Goal: Task Accomplishment & Management: Use online tool/utility

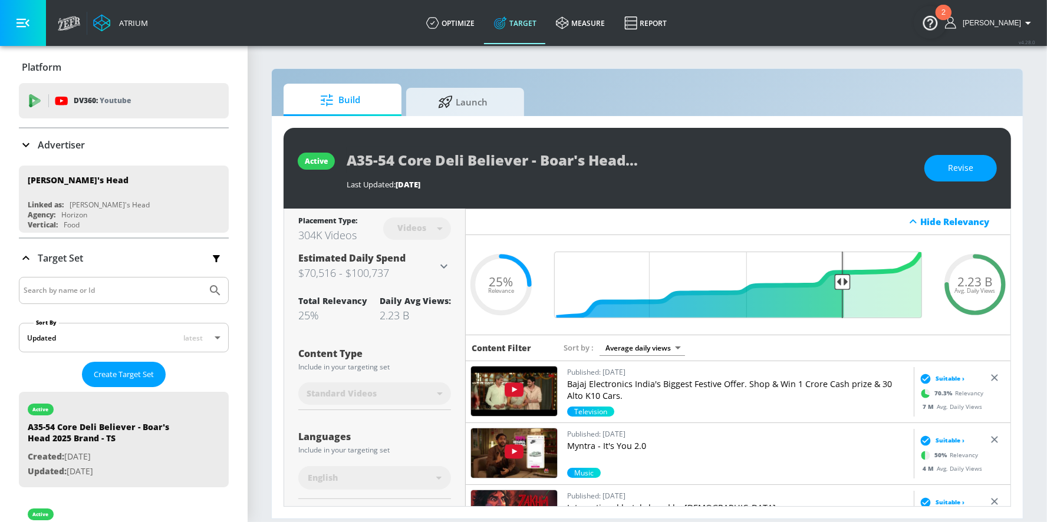
scroll to position [249, 0]
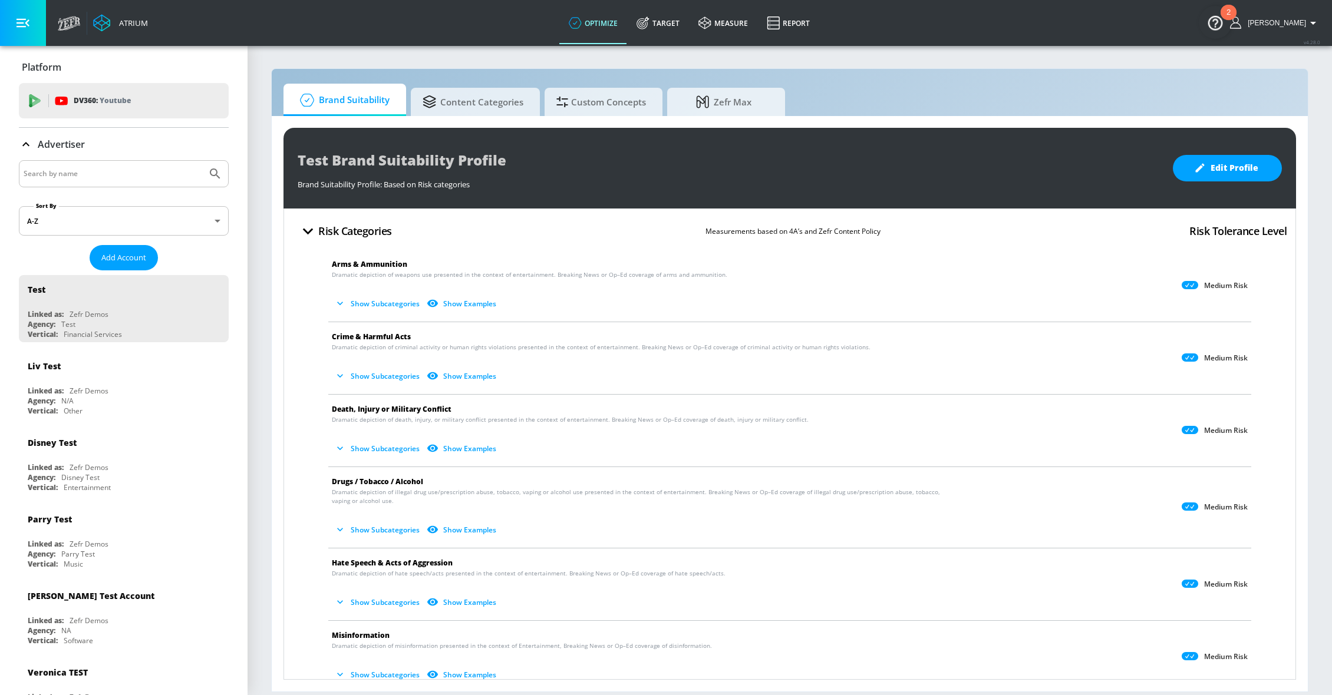
click at [79, 169] on input "Search by name" at bounding box center [113, 173] width 179 height 15
type input "v"
type input "[PERSON_NAME]"
click at [202, 161] on button "Submit Search" at bounding box center [215, 174] width 26 height 26
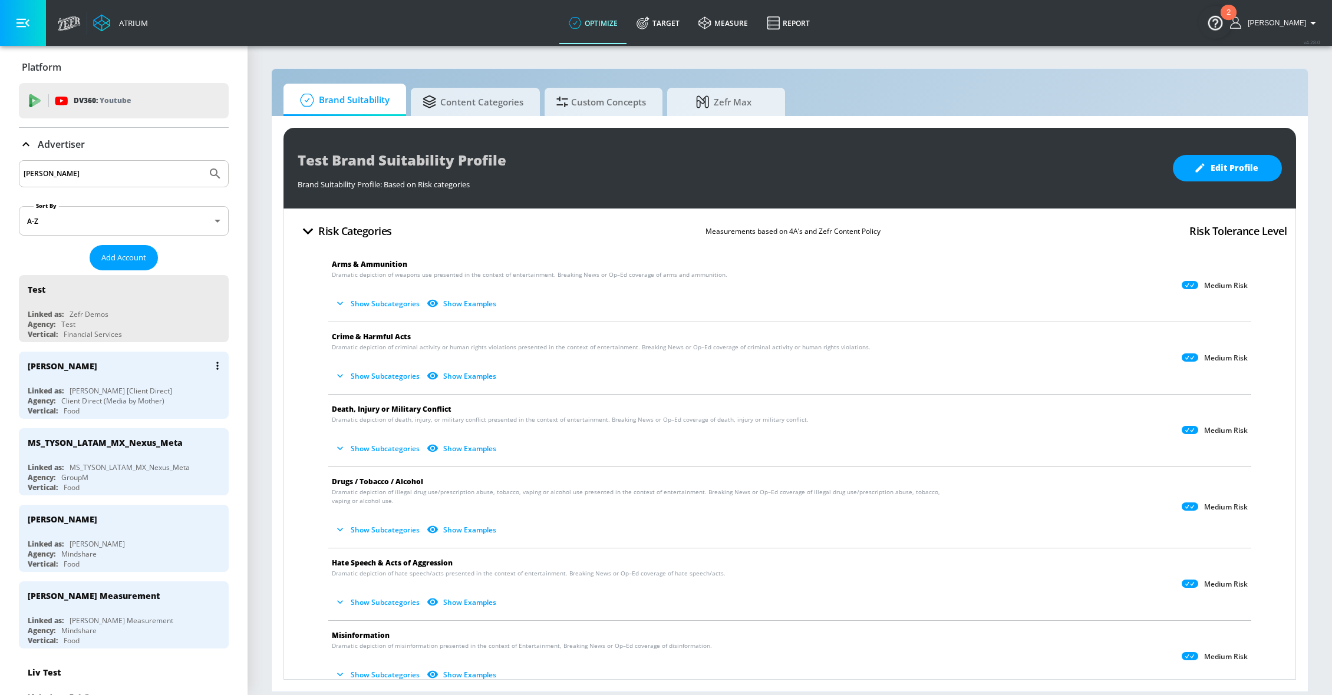
click at [108, 377] on div "[PERSON_NAME]" at bounding box center [127, 366] width 198 height 28
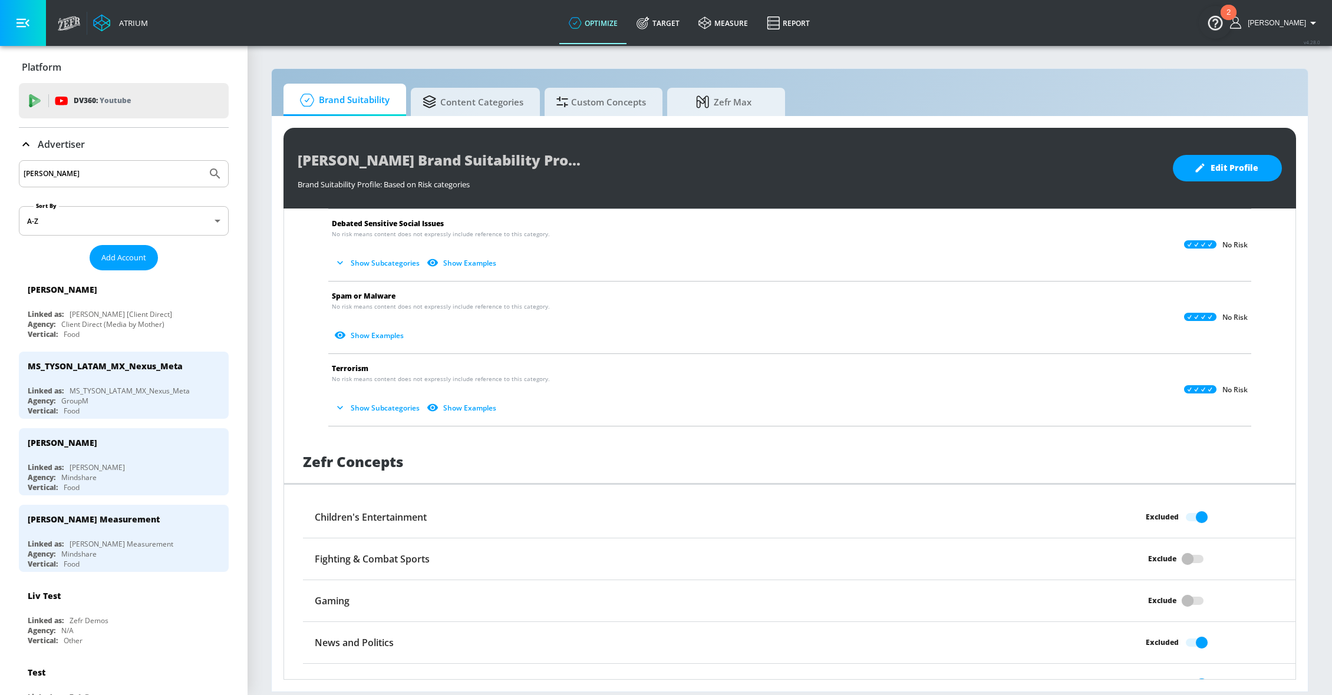
scroll to position [762, 0]
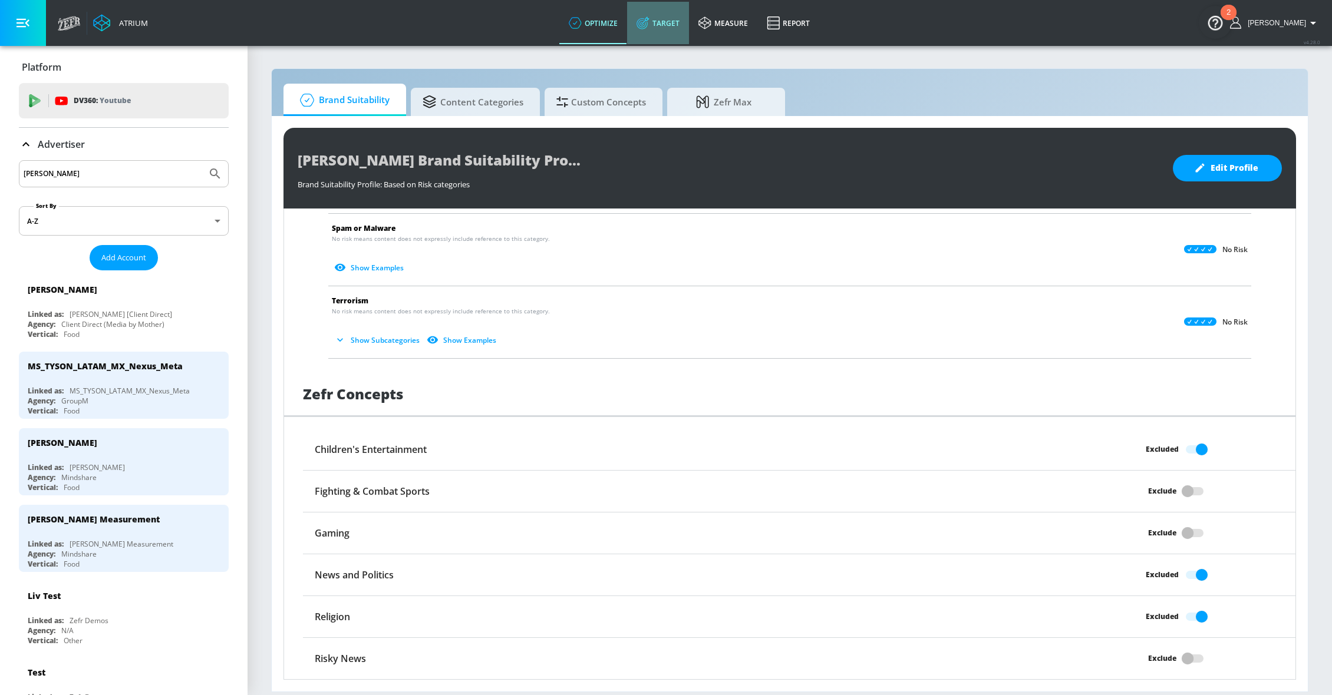
click at [668, 31] on link "Target" at bounding box center [658, 23] width 62 height 42
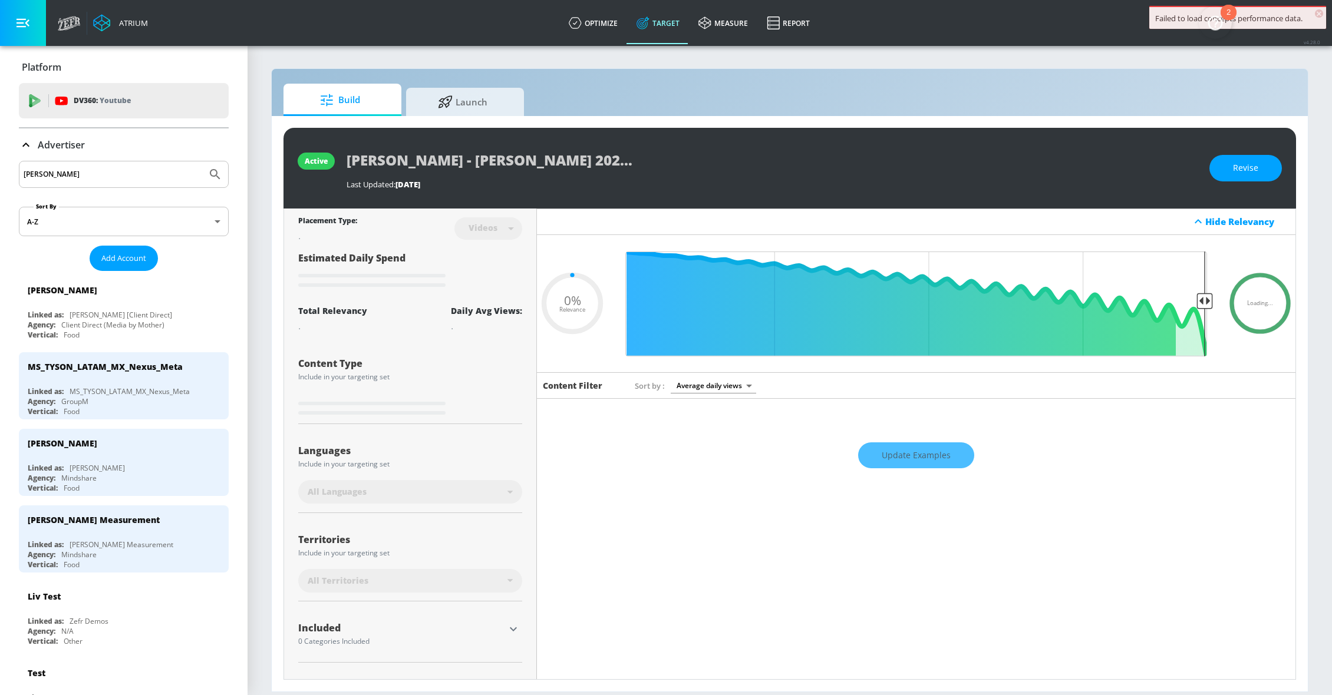
click at [21, 145] on icon at bounding box center [26, 145] width 14 height 14
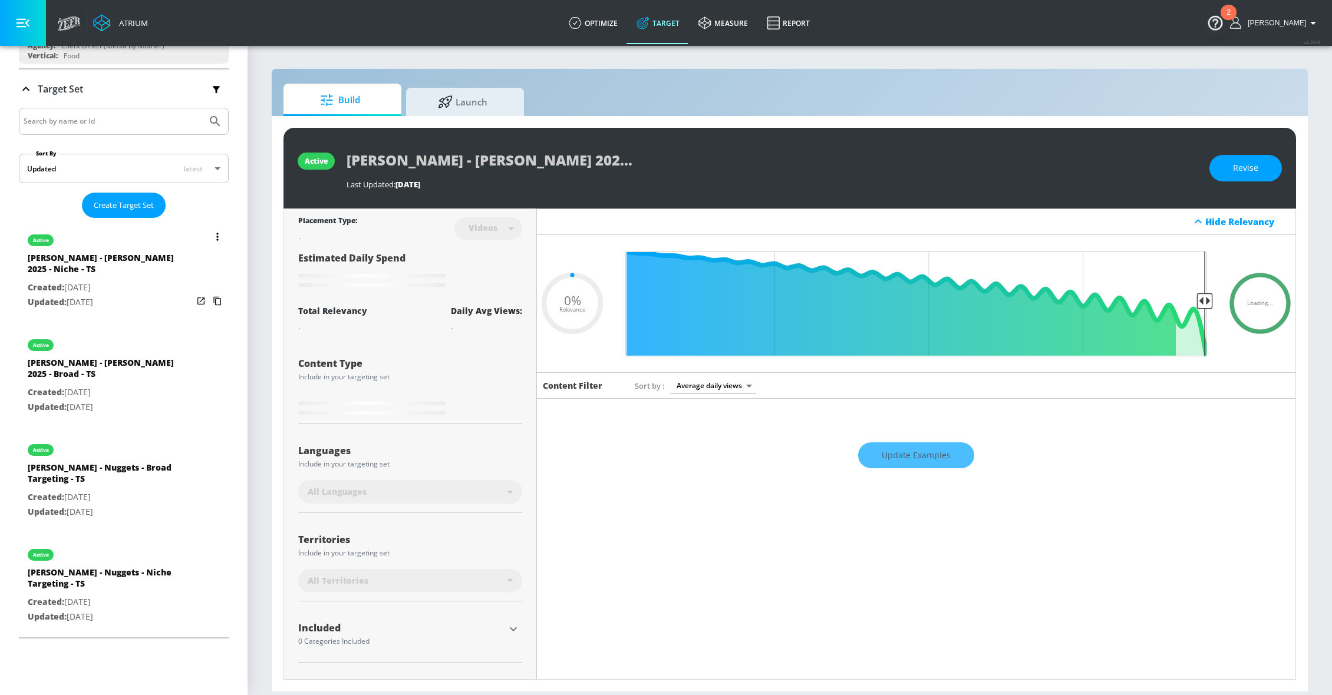
scroll to position [170, 0]
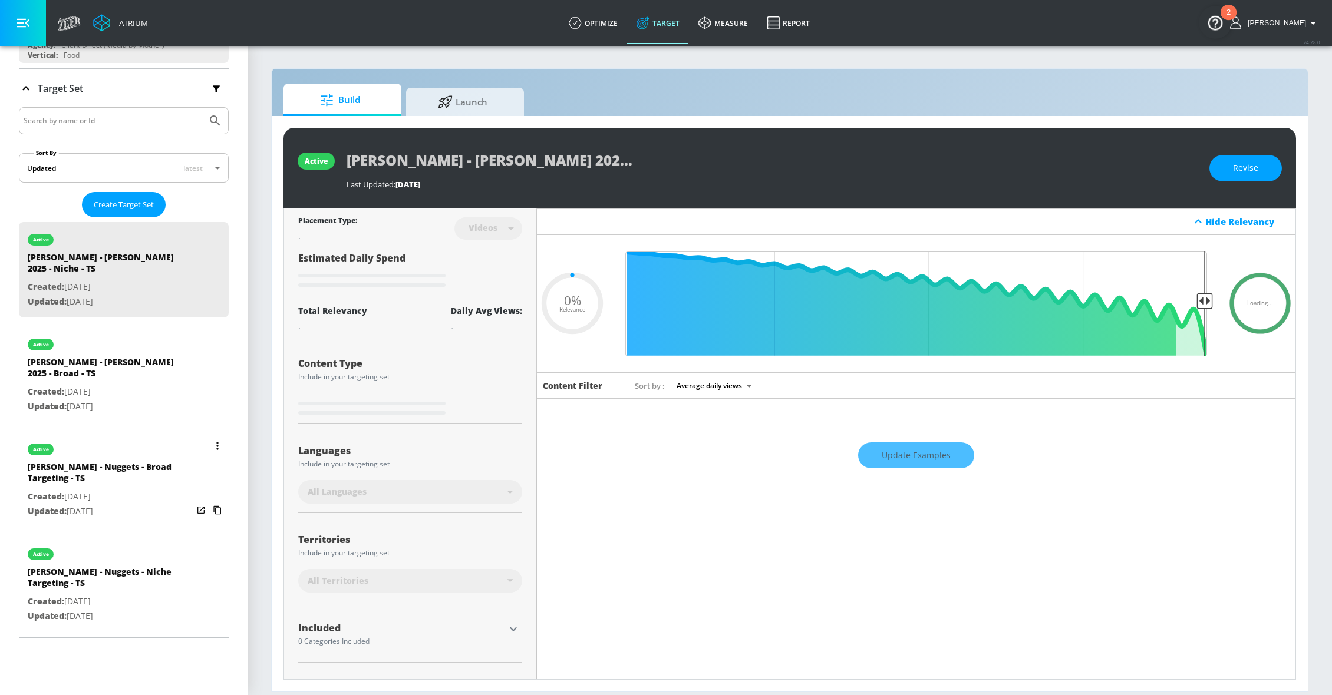
type input "0.5"
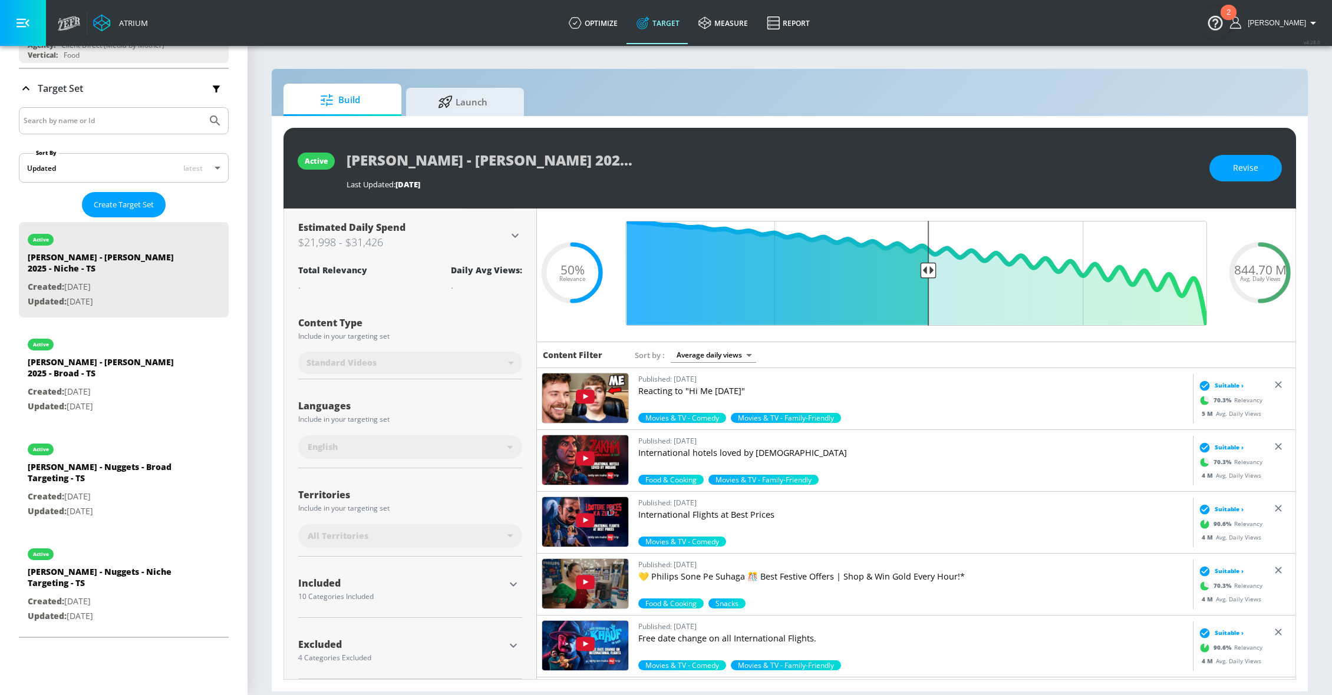
scroll to position [39, 0]
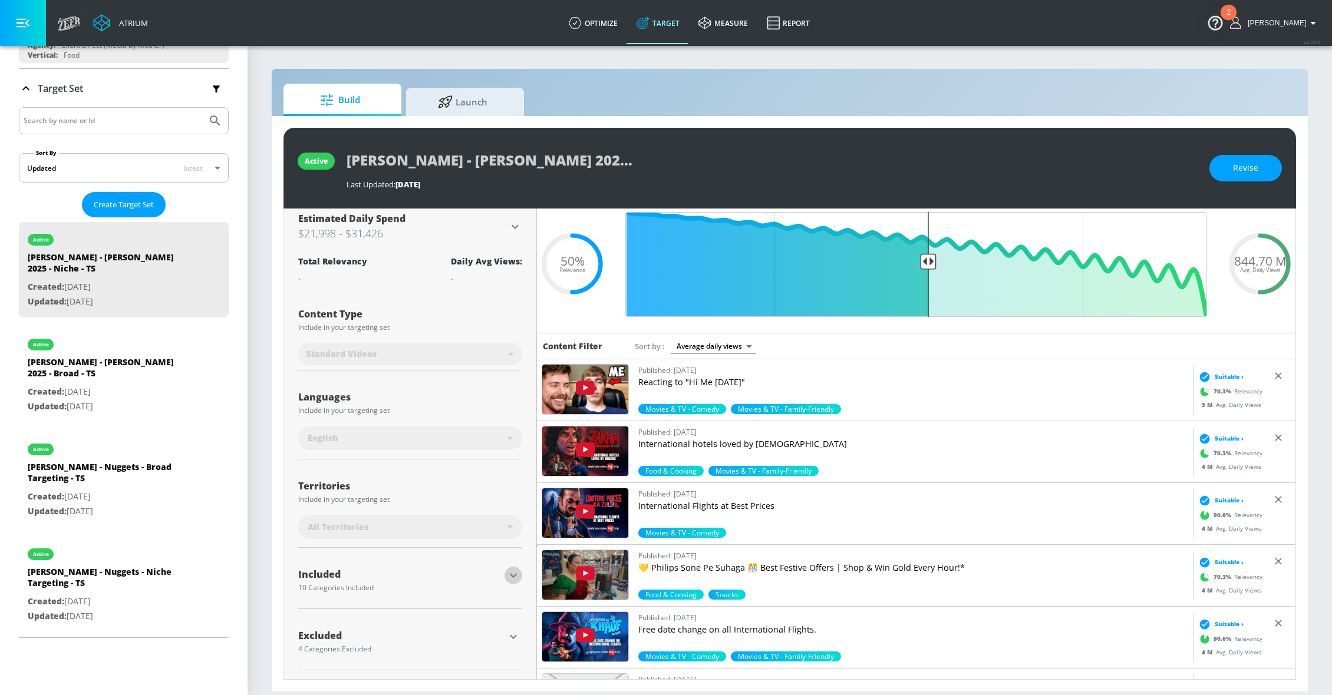
click at [515, 571] on icon "button" at bounding box center [513, 576] width 14 height 14
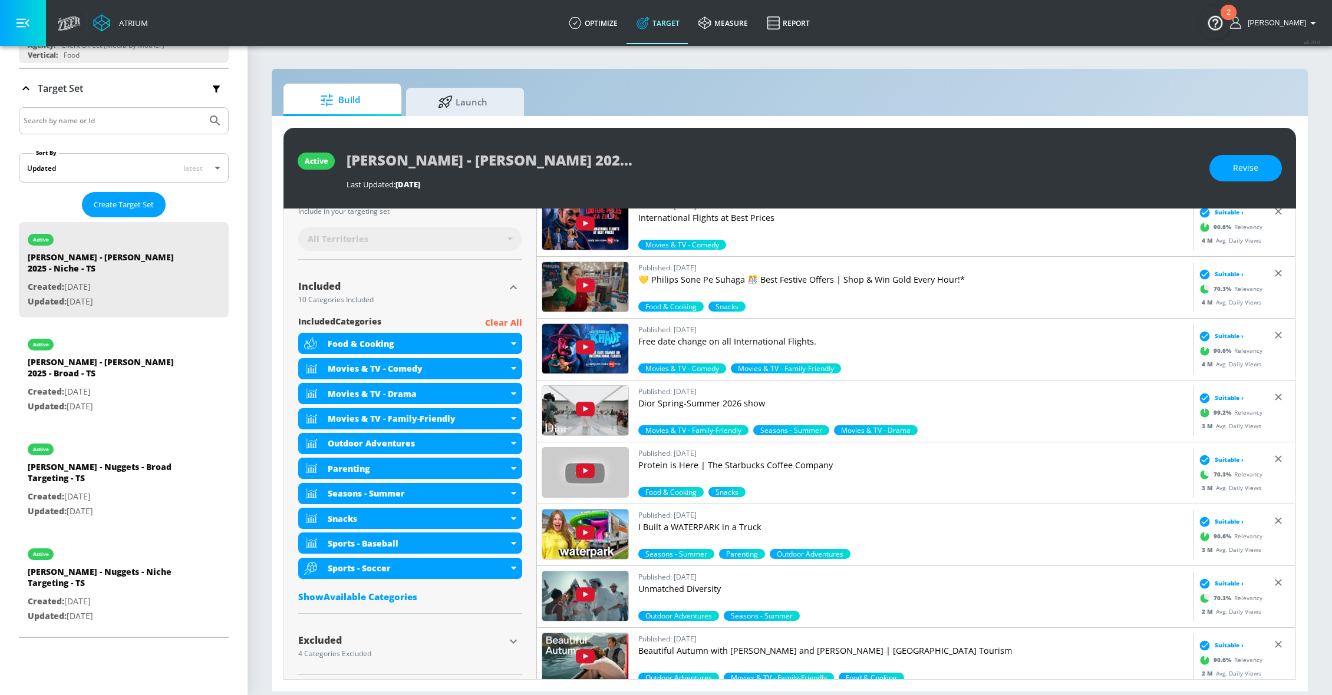
scroll to position [334, 0]
